Goal: Find specific page/section: Find specific page/section

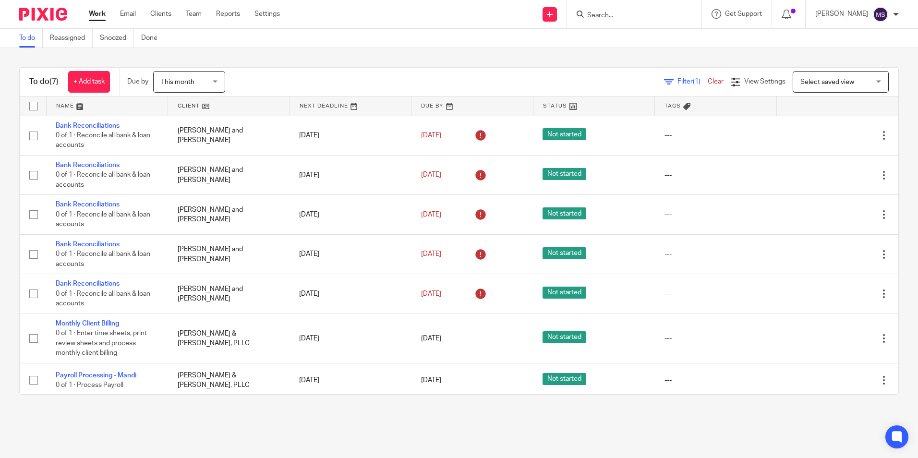
click at [618, 17] on input "Search" at bounding box center [629, 16] width 86 height 9
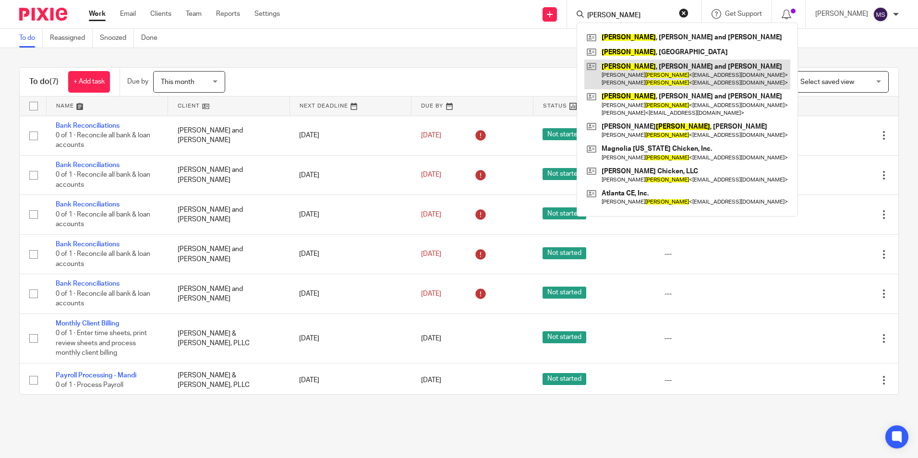
type input "dodson"
click at [648, 74] on link at bounding box center [687, 75] width 206 height 30
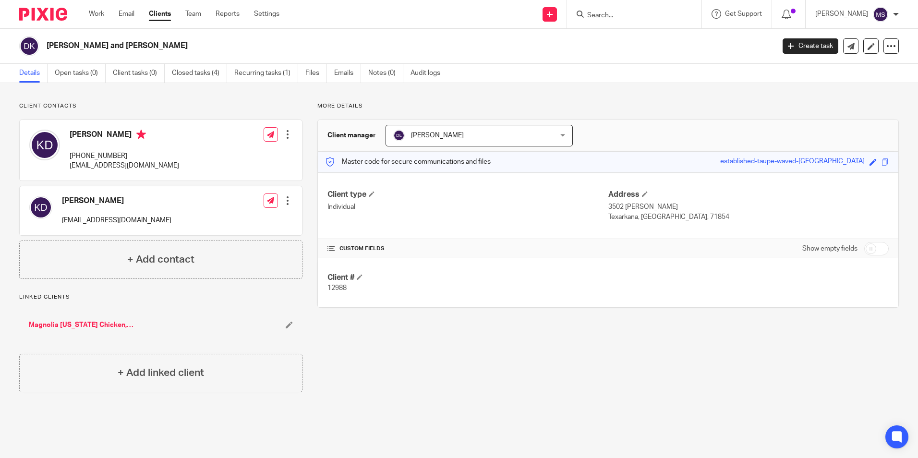
click at [622, 13] on input "Search" at bounding box center [629, 16] width 86 height 9
type input "cwk cou"
click at [629, 41] on link at bounding box center [665, 41] width 162 height 22
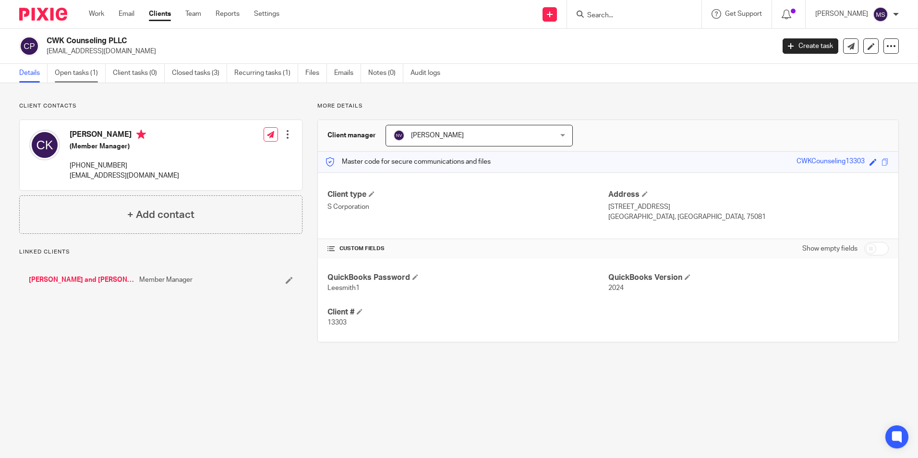
click at [72, 76] on link "Open tasks (1)" at bounding box center [80, 73] width 51 height 19
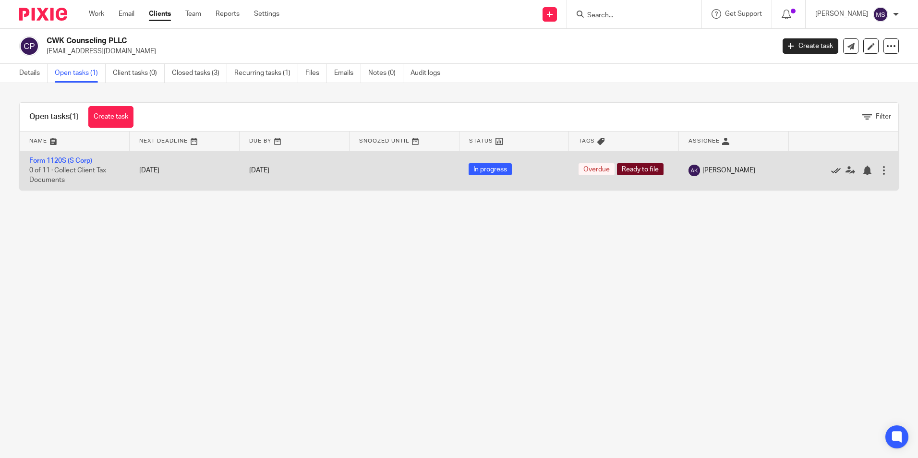
click at [831, 167] on icon at bounding box center [836, 171] width 10 height 10
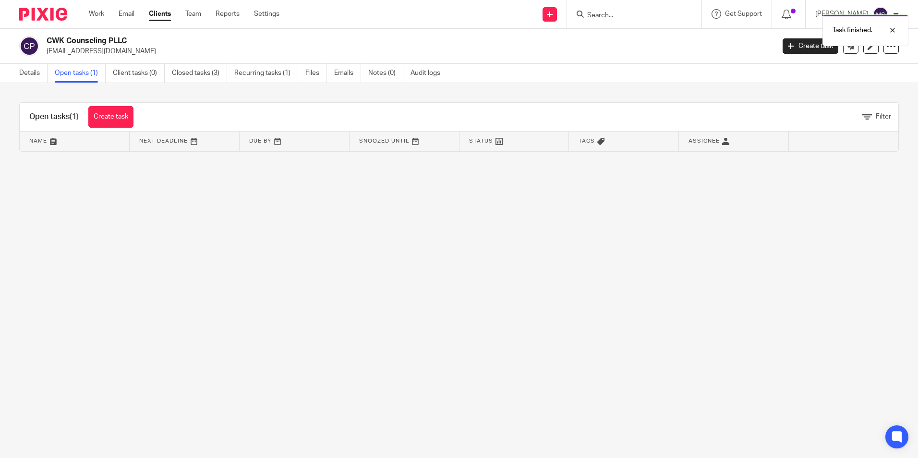
click at [76, 72] on link "Open tasks (1)" at bounding box center [80, 73] width 51 height 19
